Goal: Information Seeking & Learning: Learn about a topic

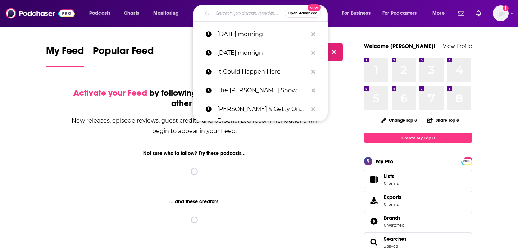
click at [231, 10] on input "Search podcasts, credits, & more..." at bounding box center [249, 14] width 72 height 12
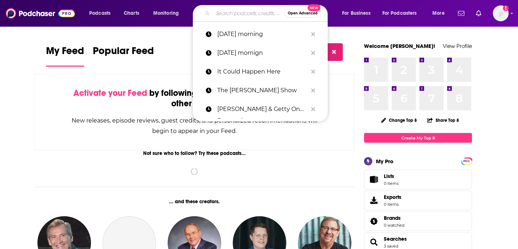
type input "h"
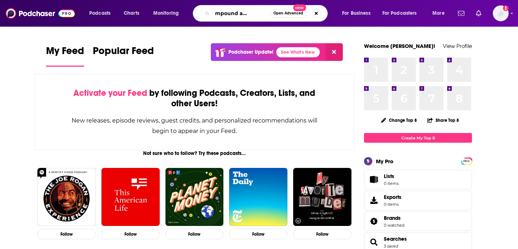
scroll to position [0, 20]
type input "the compound and friends"
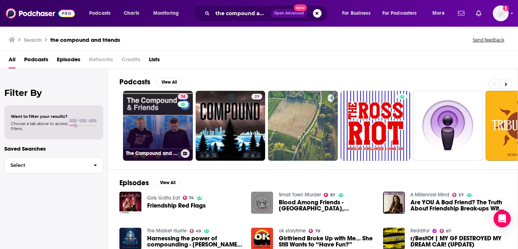
click at [157, 117] on link "74 The Compound and Friends" at bounding box center [158, 126] width 70 height 70
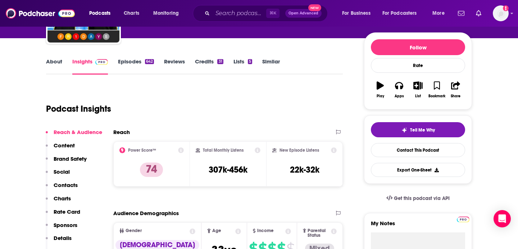
scroll to position [81, 0]
